Goal: Information Seeking & Learning: Learn about a topic

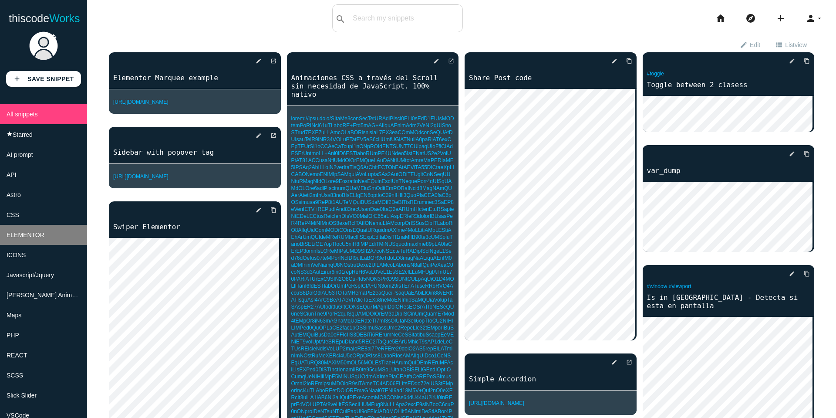
click at [24, 238] on span "ELEMENTOR" at bounding box center [26, 234] width 38 height 7
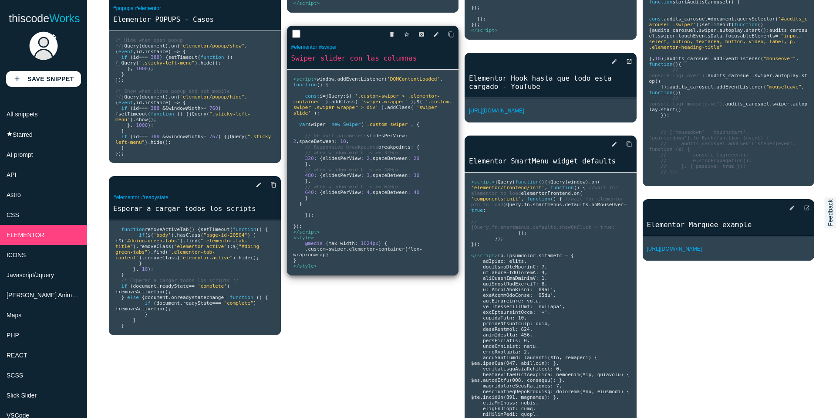
scroll to position [174, 0]
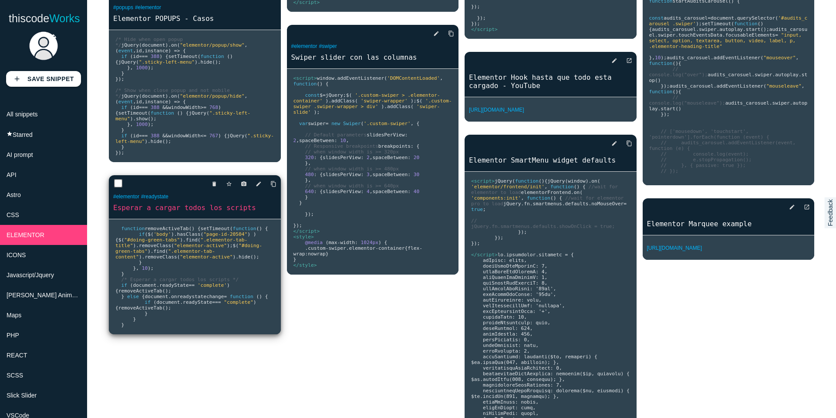
click at [227, 248] on span ");" at bounding box center [230, 246] width 6 height 6
